Goal: Task Accomplishment & Management: Use online tool/utility

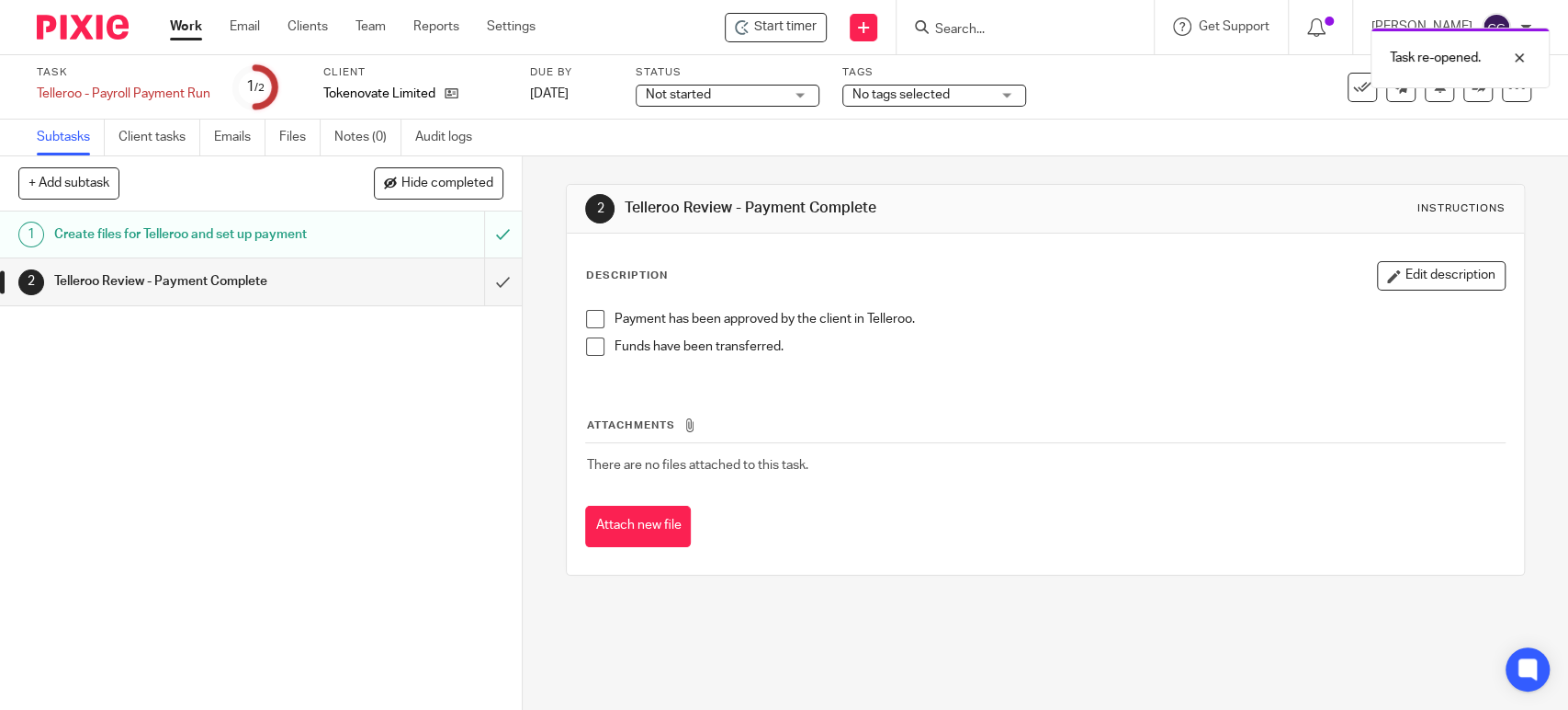
click at [177, 24] on link "Work" at bounding box center [185, 26] width 32 height 18
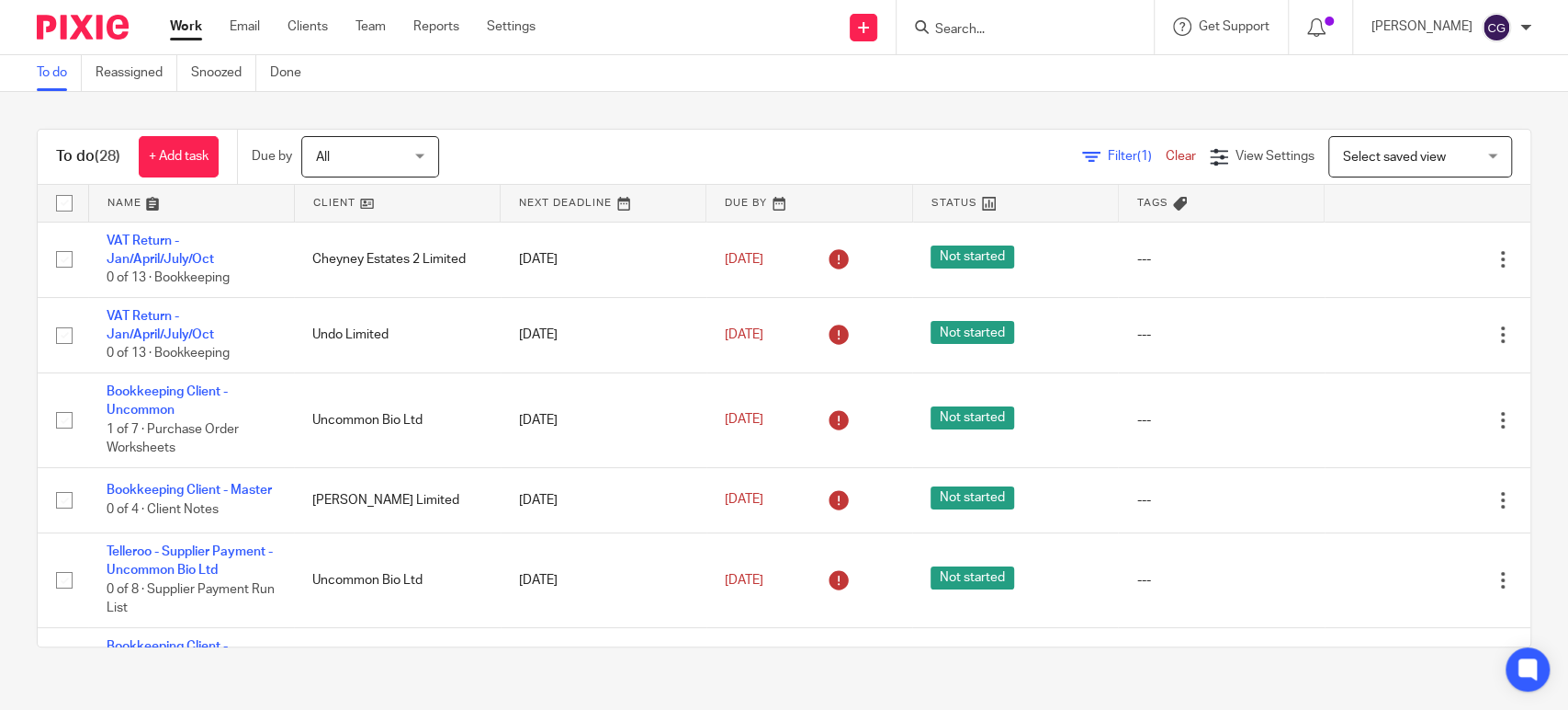
click at [110, 208] on link at bounding box center [191, 203] width 205 height 37
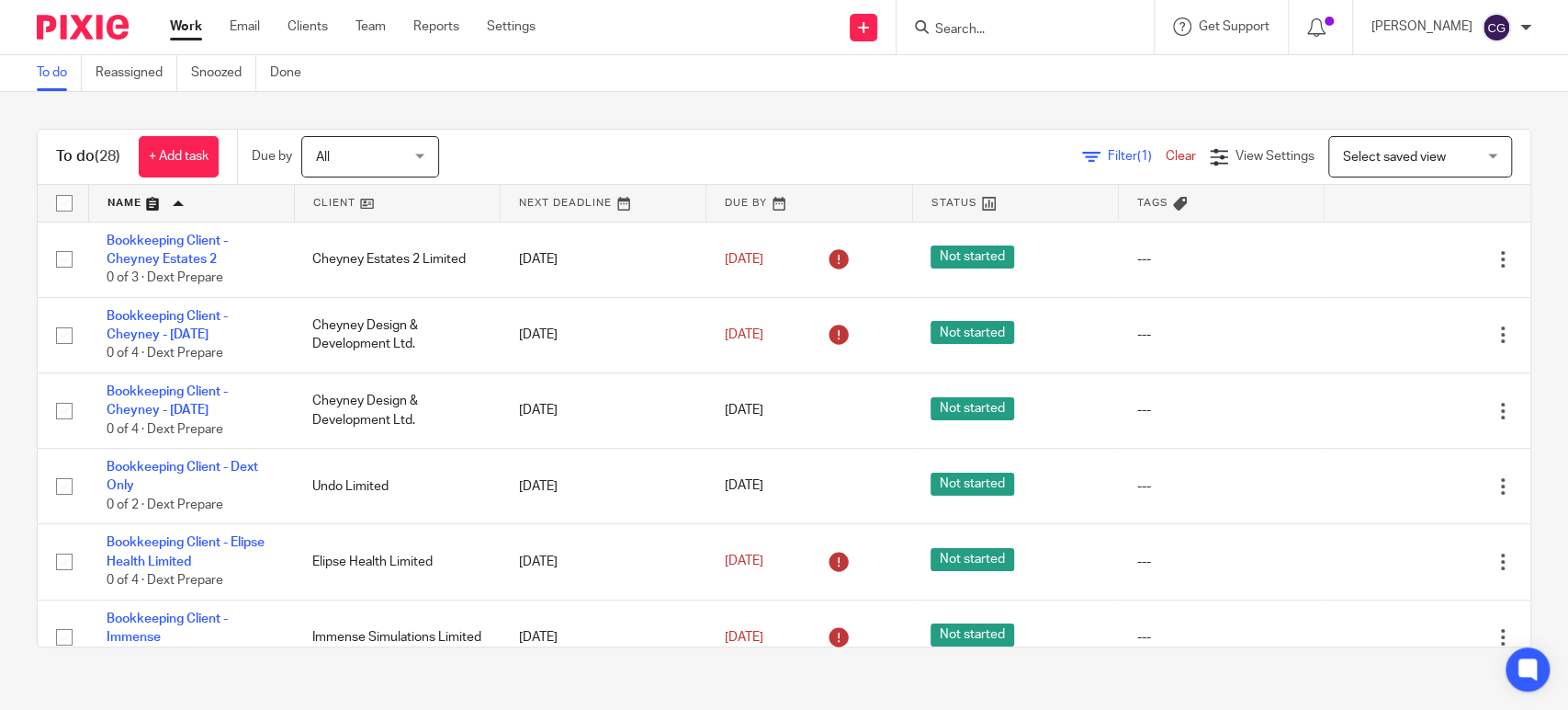
click at [110, 208] on link at bounding box center [191, 203] width 205 height 37
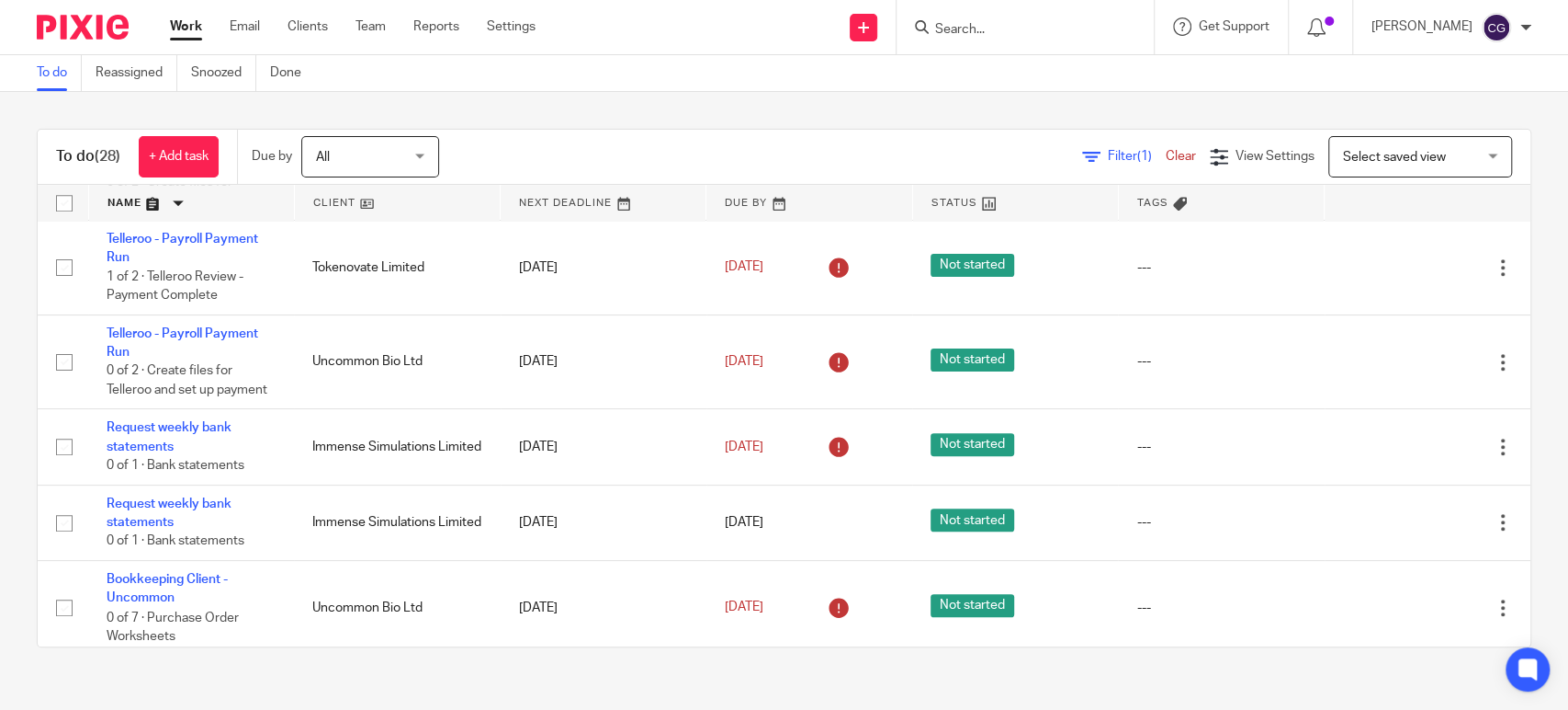
scroll to position [686, 0]
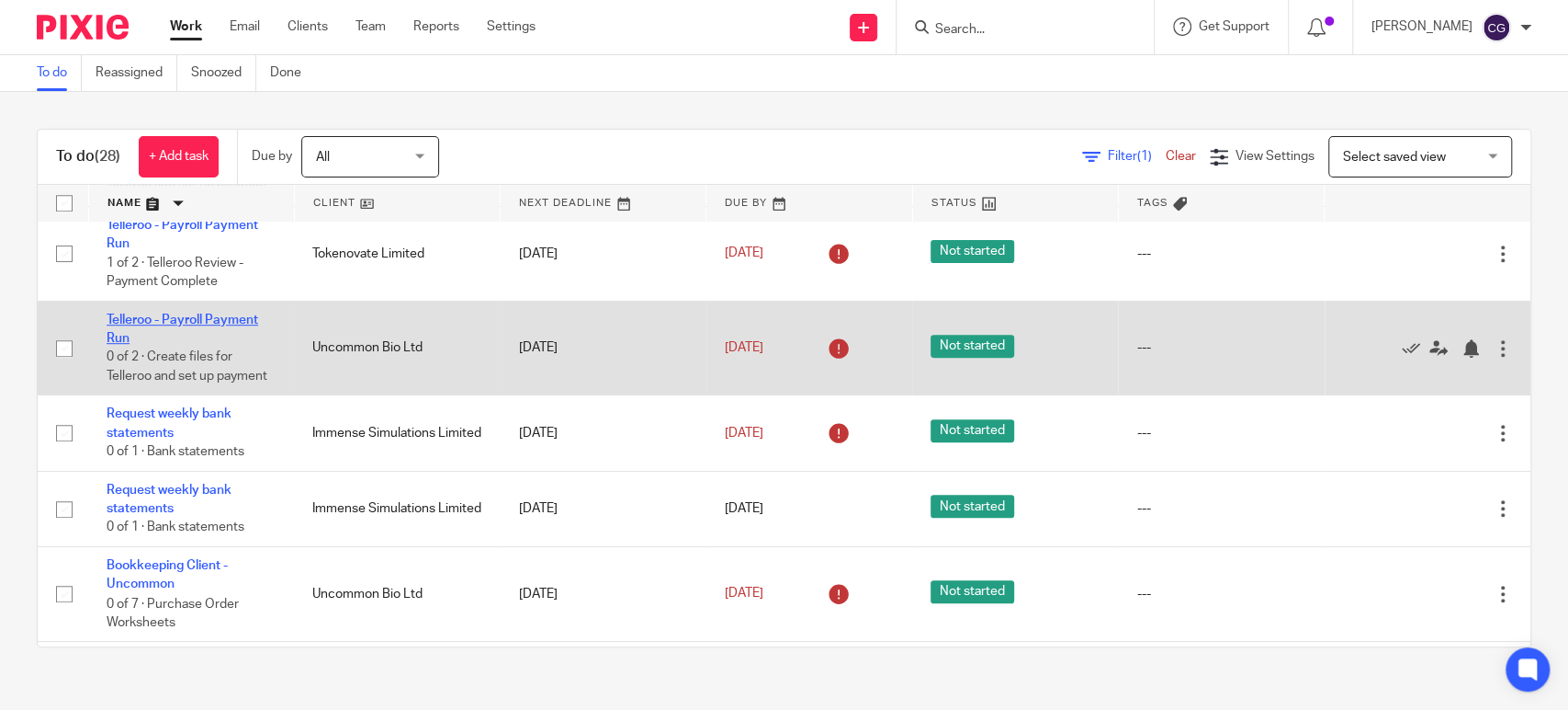
click at [215, 336] on link "Telleroo - Payroll Payment Run" at bounding box center [183, 329] width 151 height 31
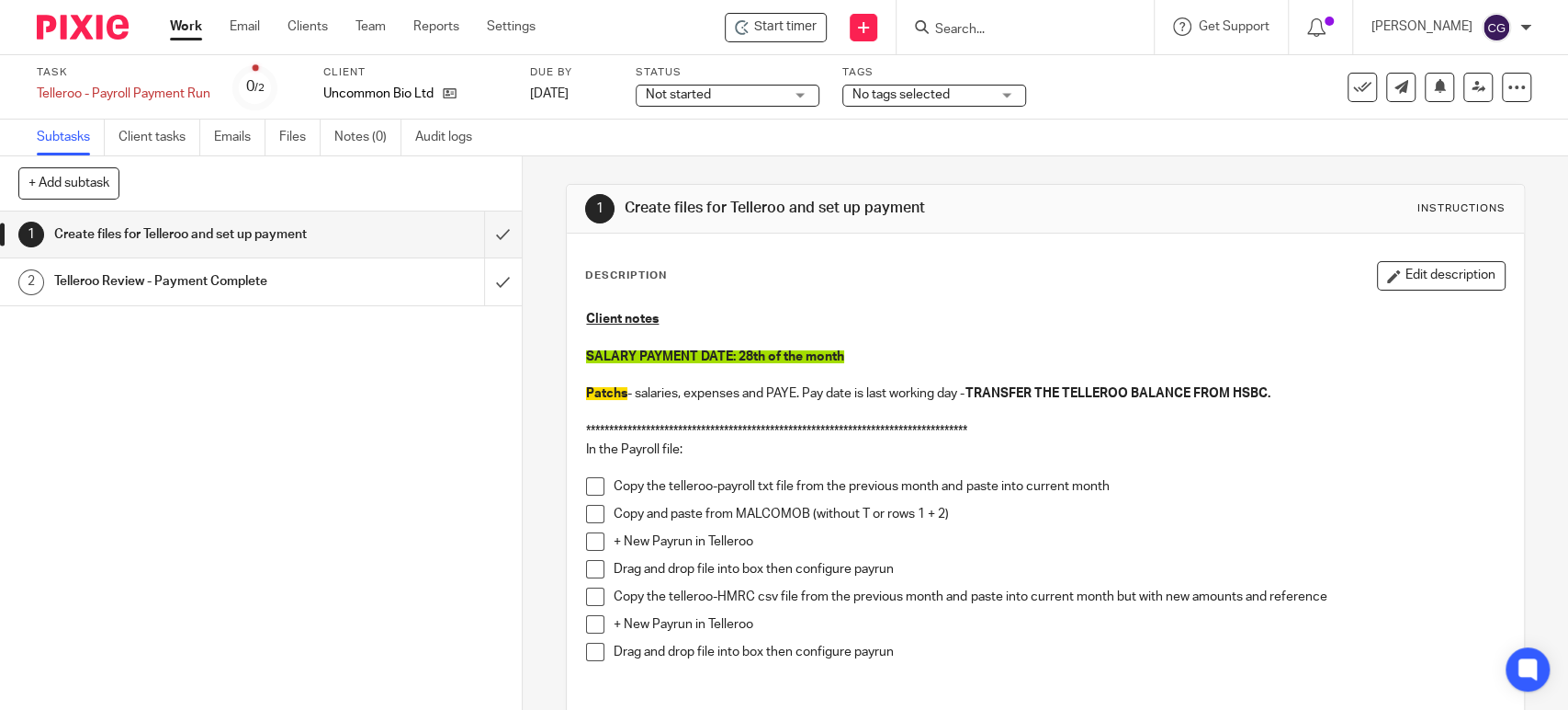
click at [809, 29] on span "Start timer" at bounding box center [785, 27] width 62 height 19
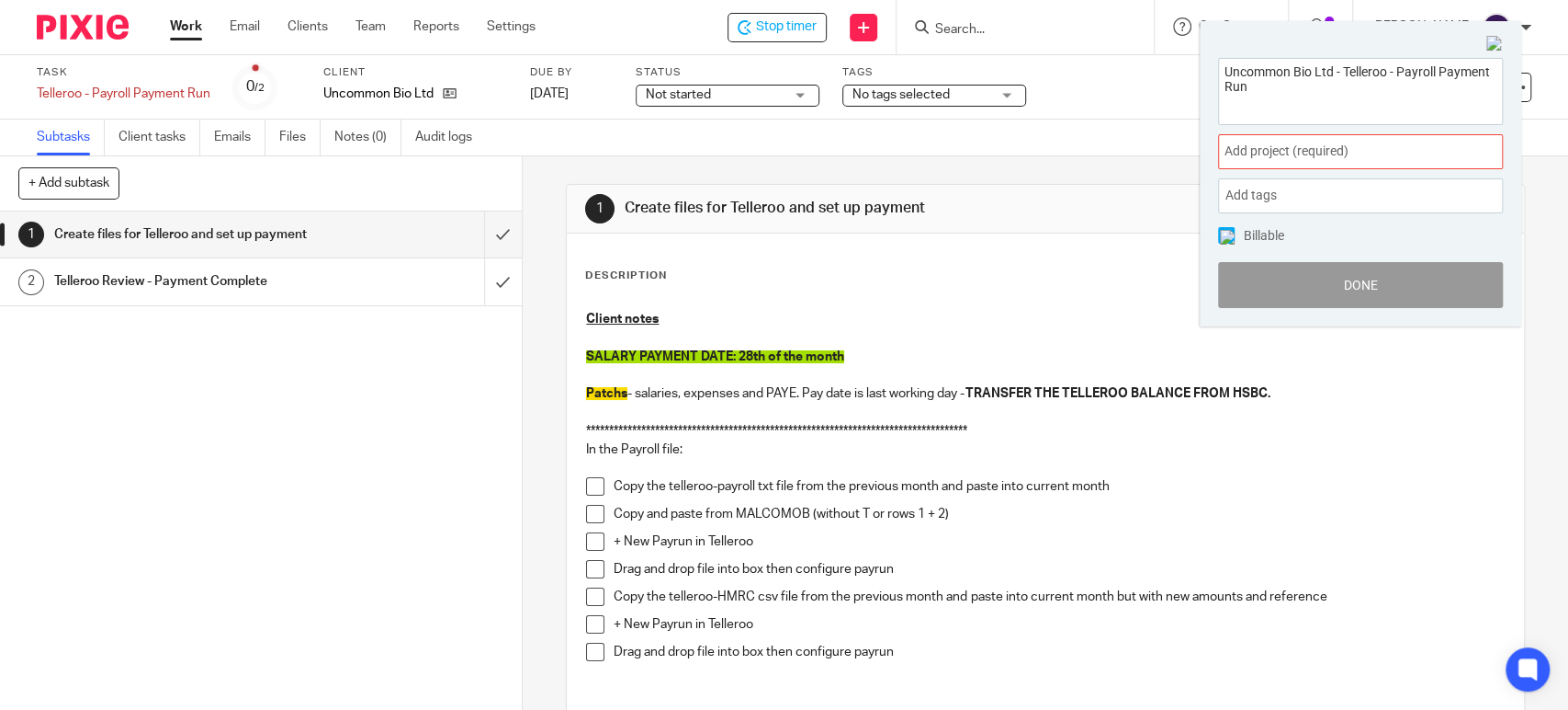
click at [1266, 148] on span "Add project (required) :" at bounding box center [1340, 152] width 231 height 19
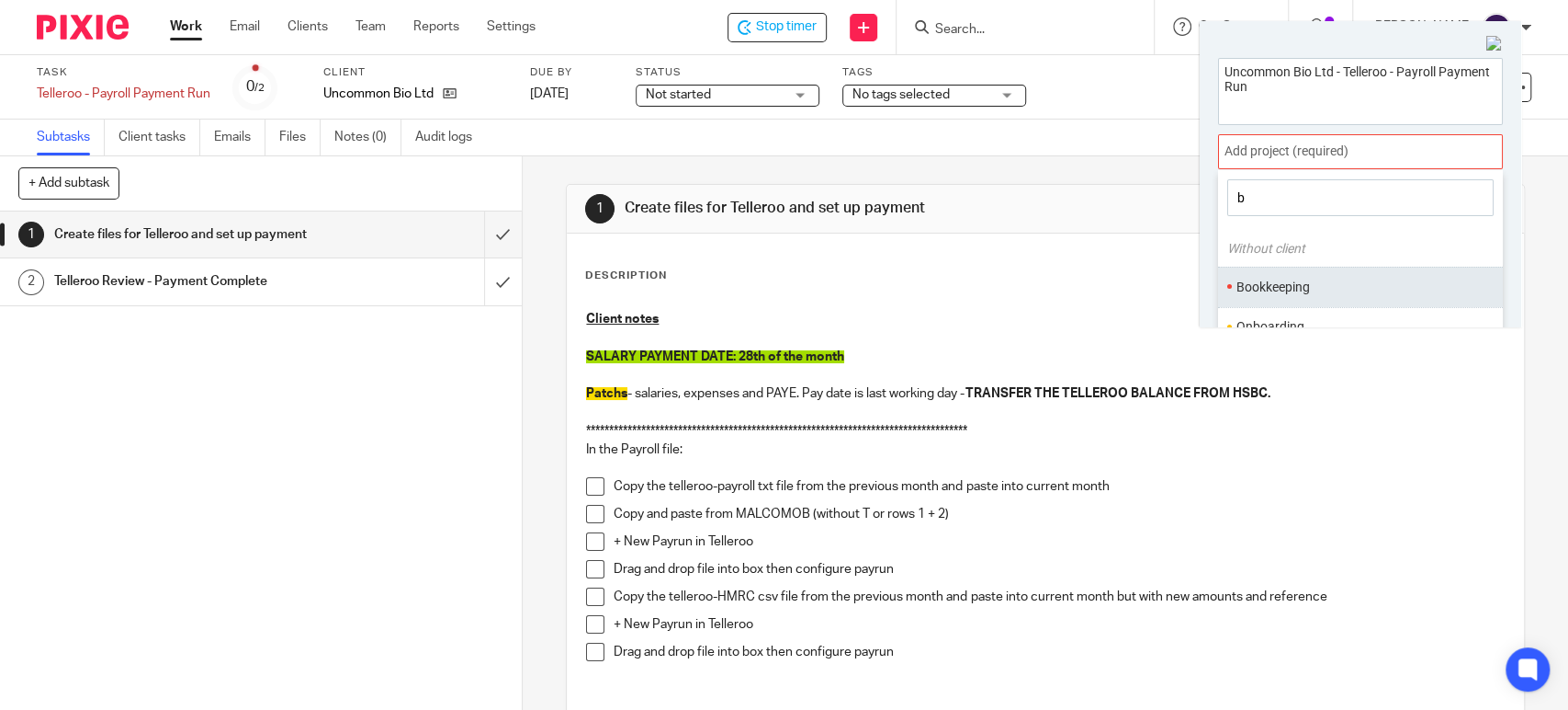
type input "b"
click at [1278, 283] on li "Bookkeeping" at bounding box center [1356, 287] width 240 height 19
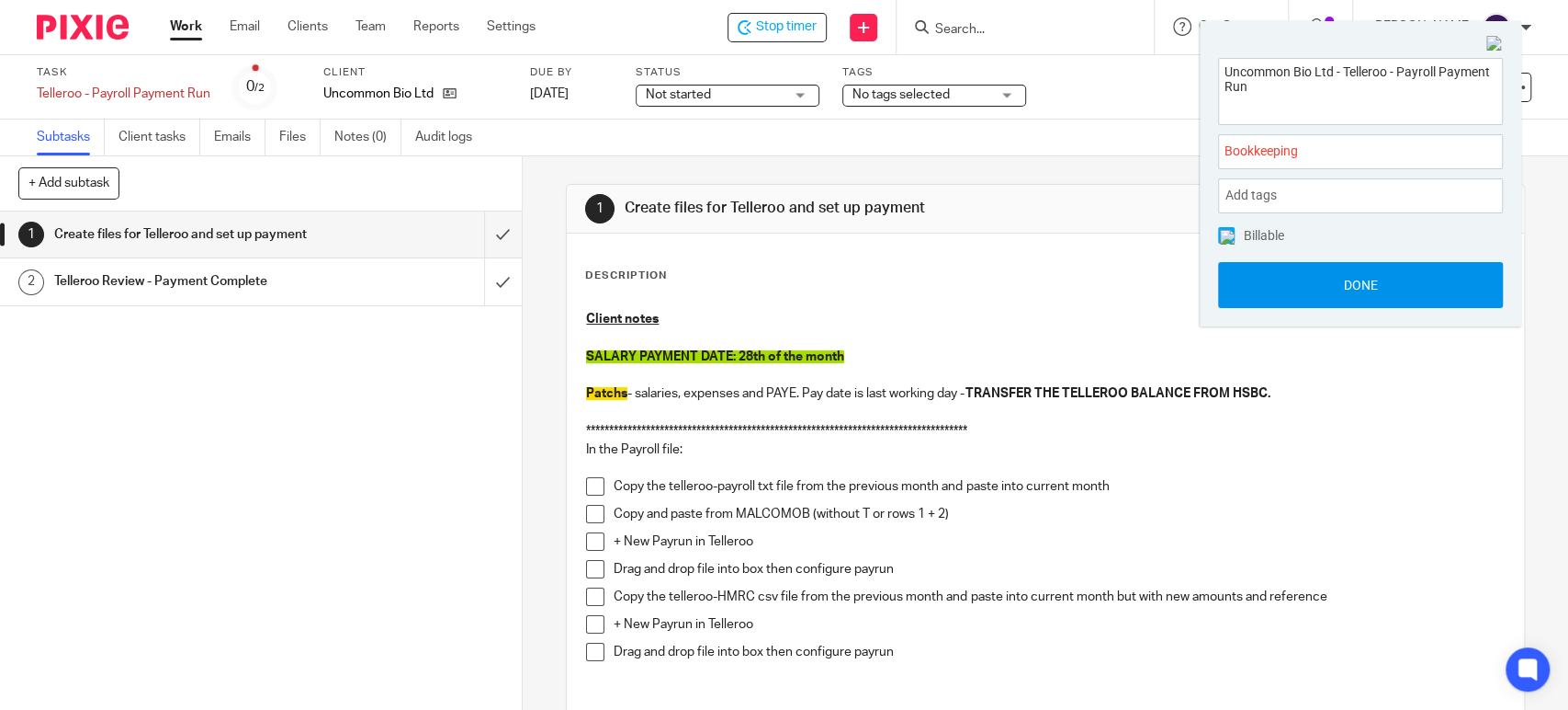
click at [1363, 281] on button "Done" at bounding box center [1360, 285] width 284 height 46
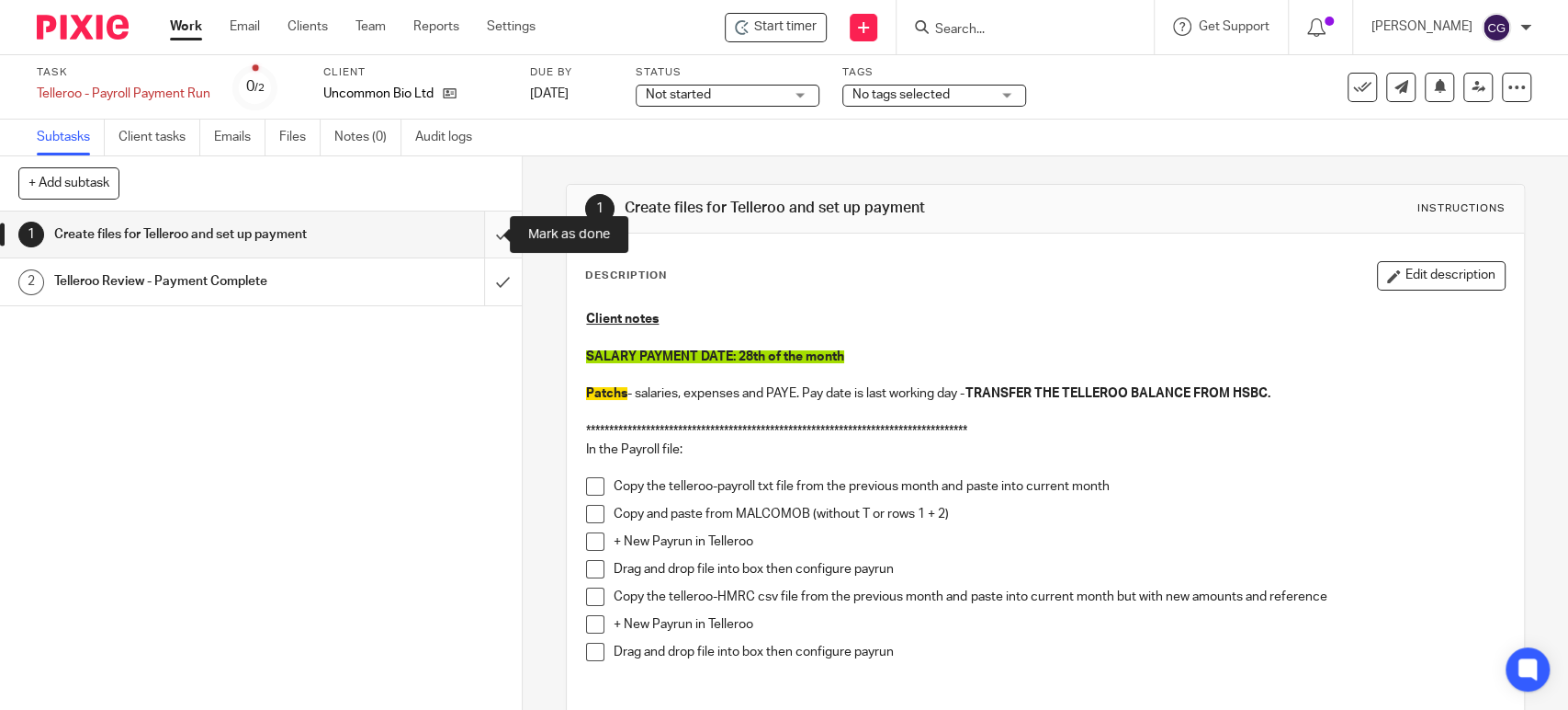
click at [477, 231] on input "submit" at bounding box center [261, 234] width 522 height 46
